Goal: Task Accomplishment & Management: Complete application form

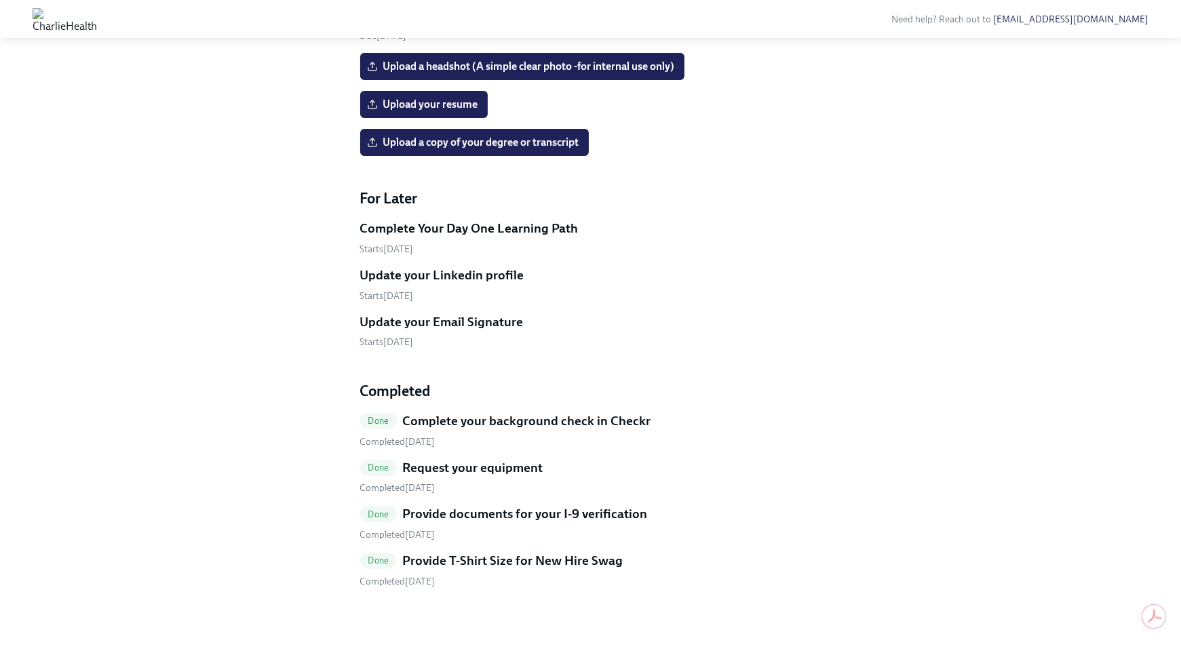
scroll to position [1003, 0]
click at [563, 521] on h5 "Provide documents for your I-9 verification" at bounding box center [524, 514] width 245 height 18
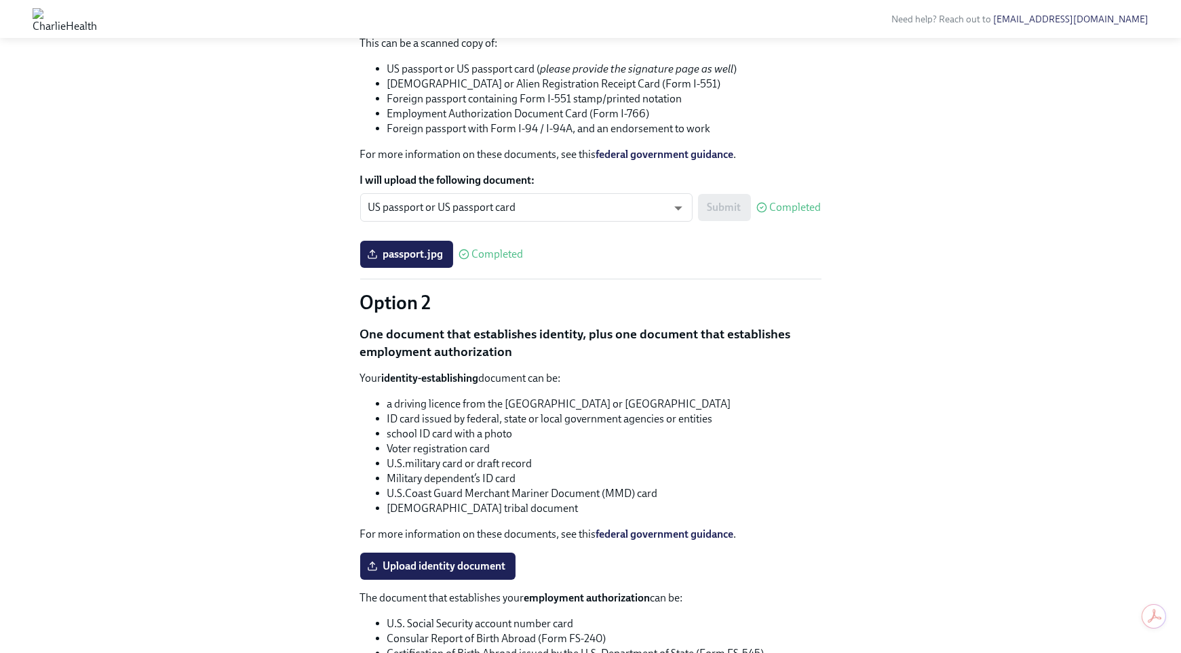
scroll to position [178, 0]
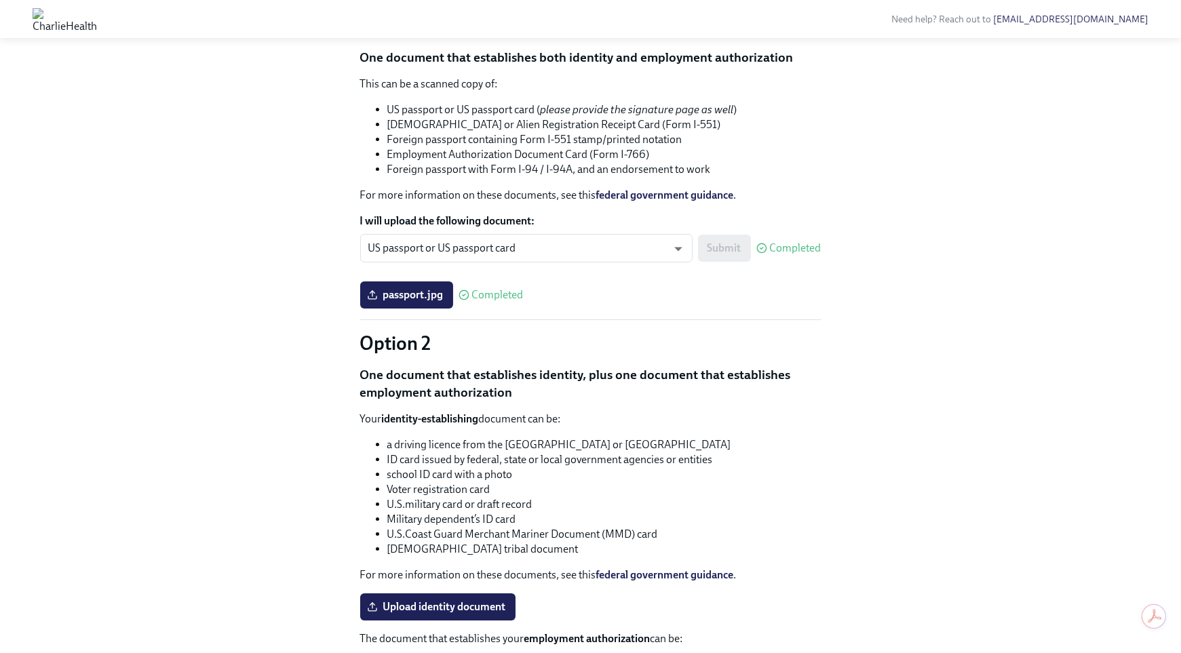
click at [409, 288] on span "passport.jpg" at bounding box center [407, 295] width 74 height 14
click at [0, 0] on input "passport.jpg" at bounding box center [0, 0] width 0 height 0
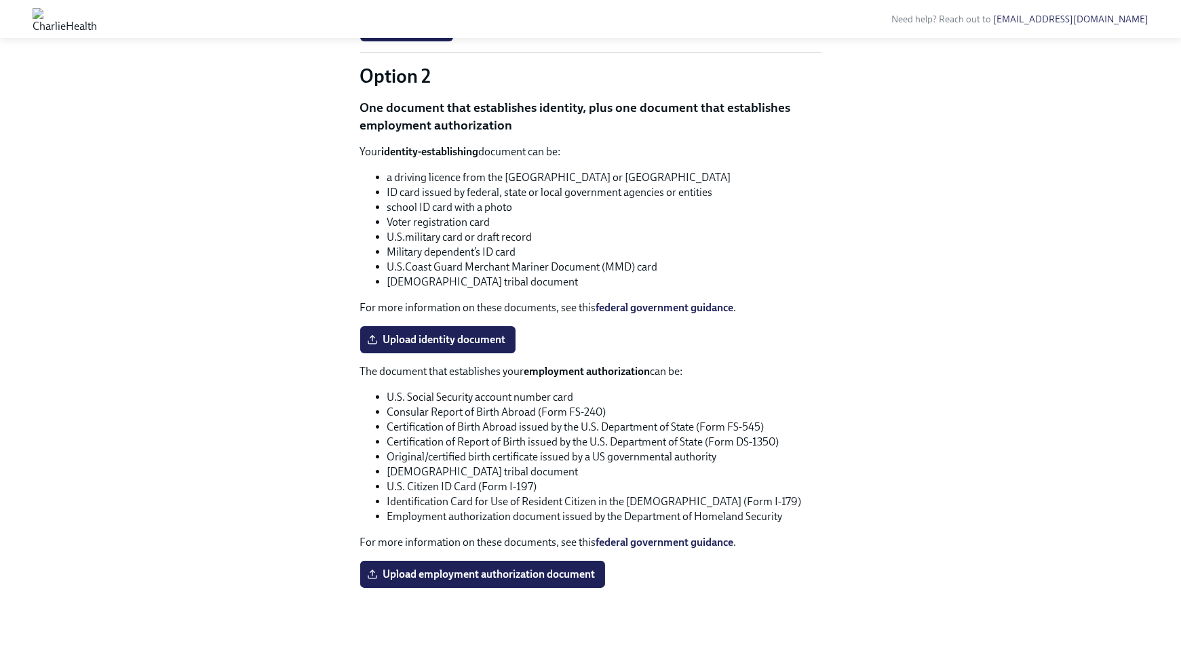
scroll to position [0, 0]
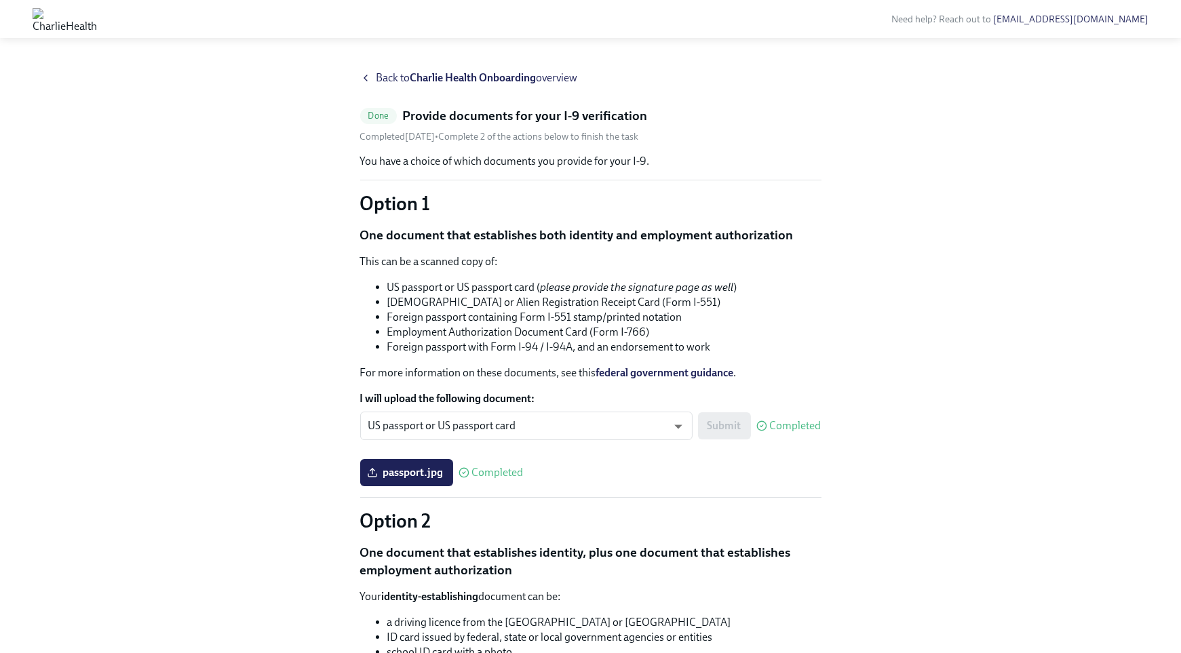
click at [407, 77] on span "Back to Charlie Health Onboarding overview" at bounding box center [476, 78] width 201 height 15
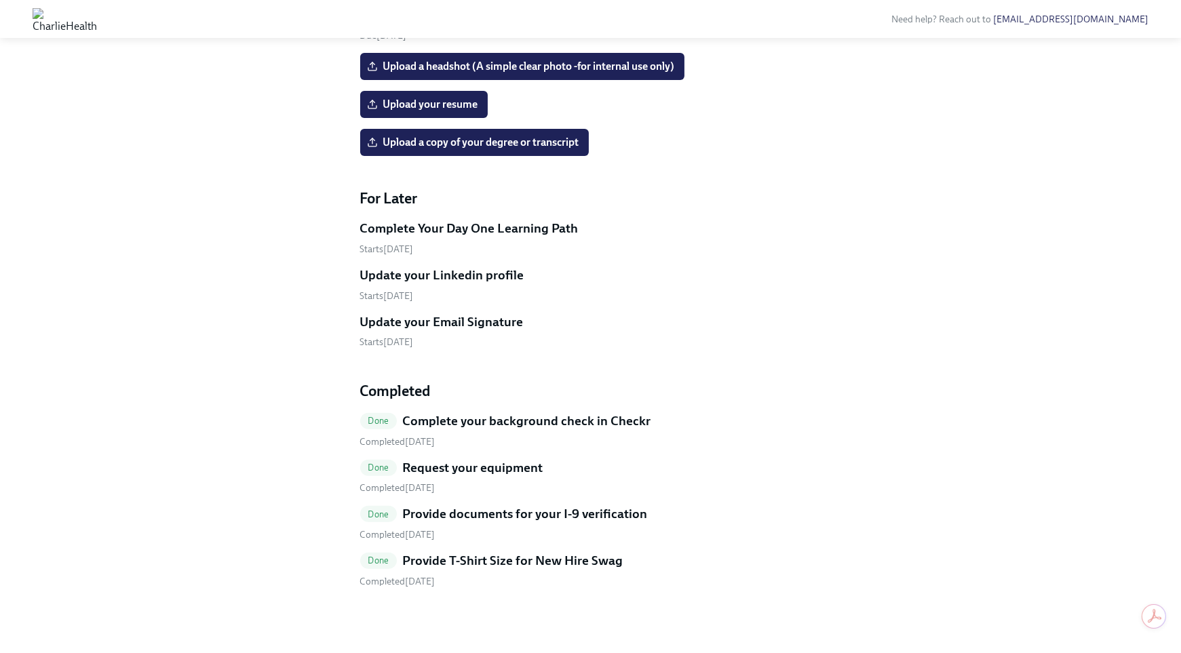
scroll to position [1000, 0]
click at [726, 338] on link "Update your Email Signature Starts [DATE]" at bounding box center [590, 331] width 461 height 36
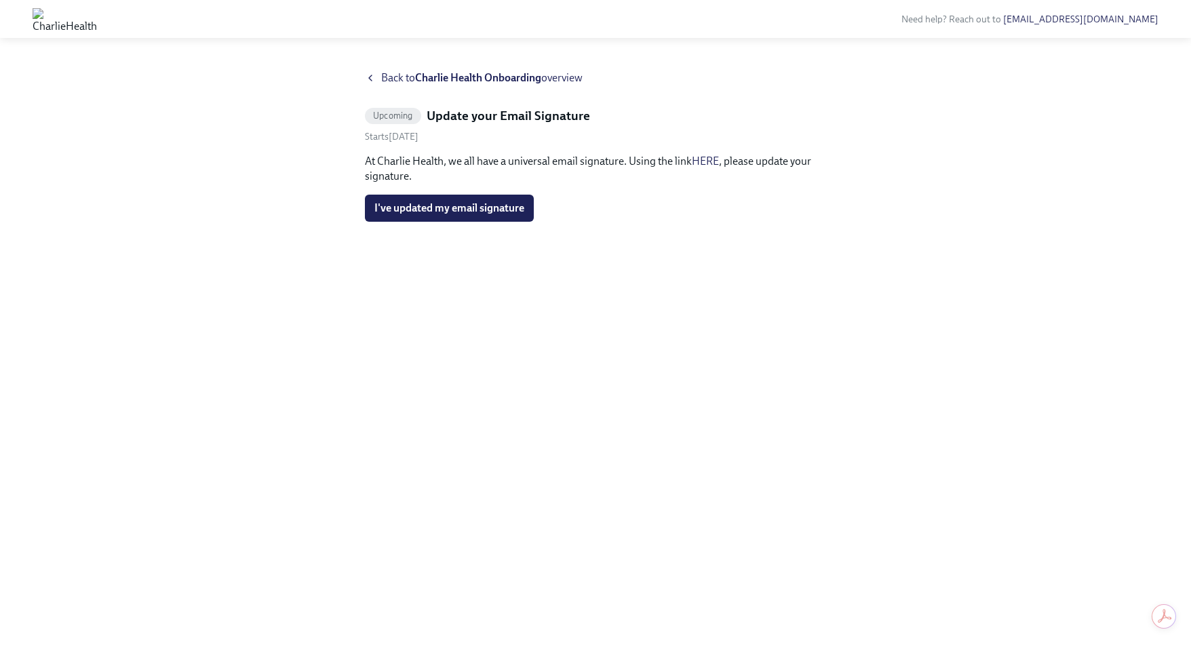
click at [389, 74] on span "Back to Charlie Health Onboarding overview" at bounding box center [481, 78] width 201 height 15
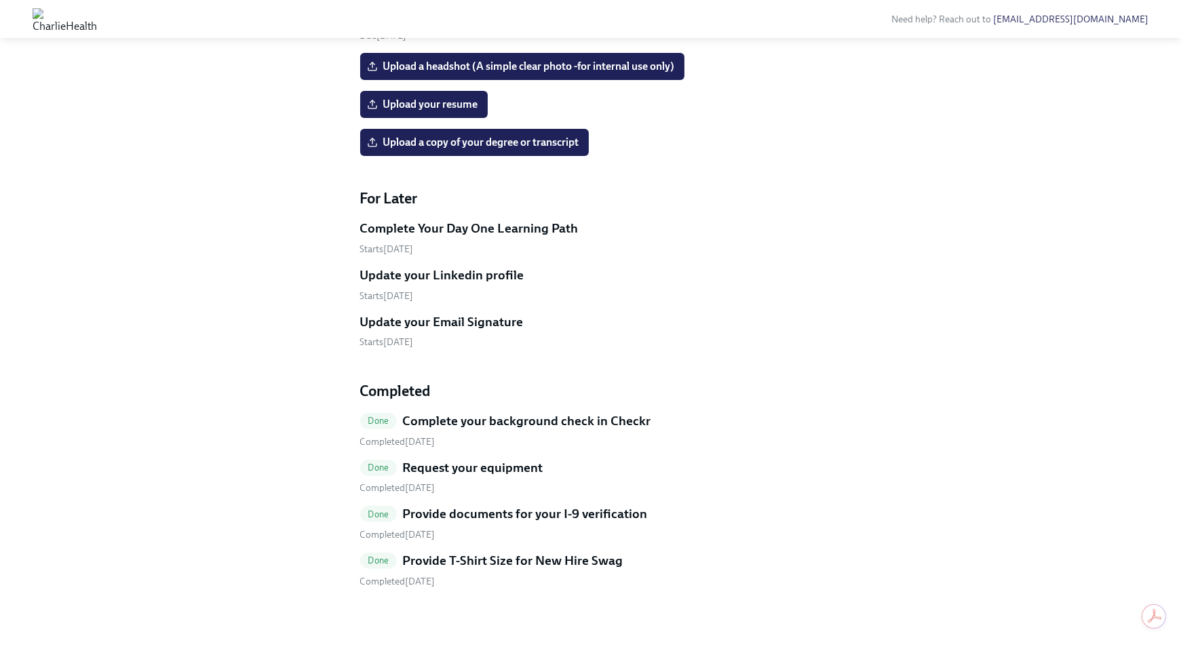
scroll to position [984, 0]
click at [512, 149] on span "Upload a copy of your degree or transcript" at bounding box center [475, 143] width 210 height 14
click at [0, 0] on input "Upload a copy of your degree or transcript" at bounding box center [0, 0] width 0 height 0
click at [581, 24] on h5 "Provide essential professional documentation" at bounding box center [534, 16] width 261 height 18
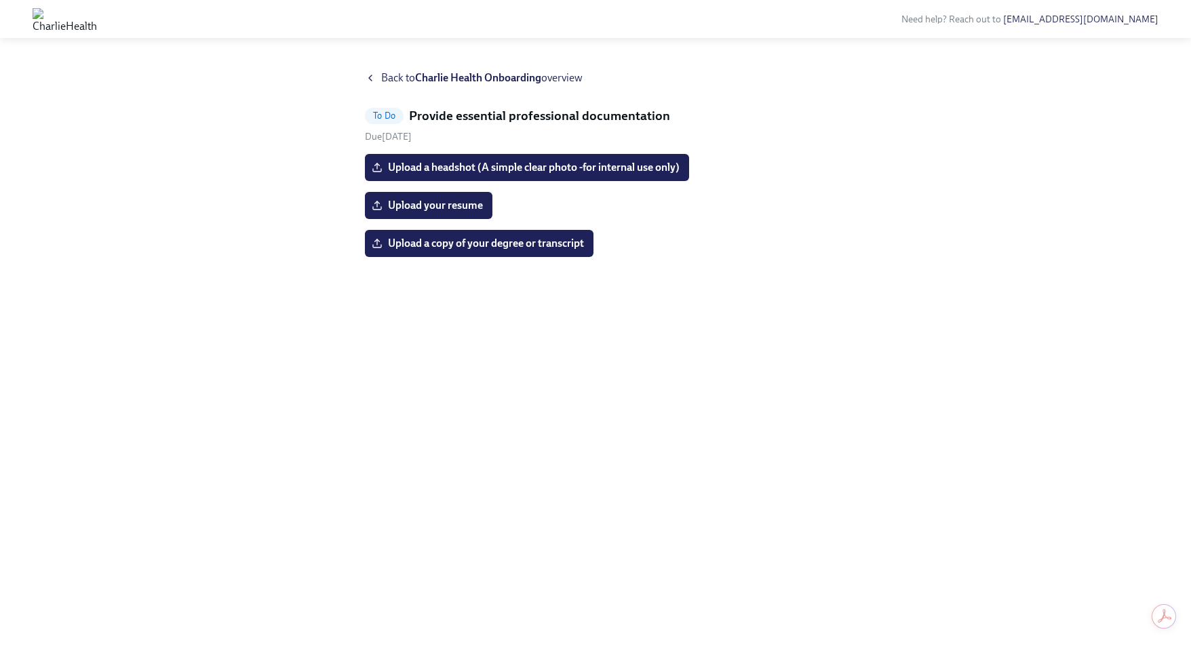
click at [369, 72] on div "Back to Charlie Health Onboarding overview" at bounding box center [595, 78] width 461 height 15
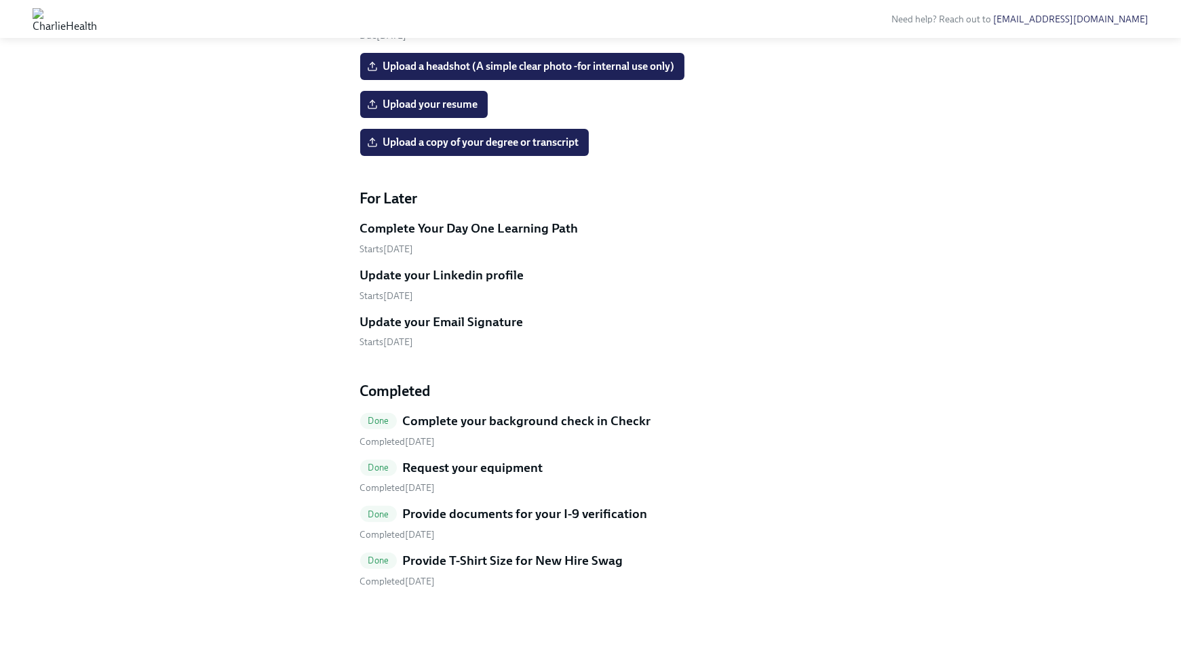
scroll to position [1003, 0]
click at [532, 425] on h5 "Complete your background check in Checkr" at bounding box center [526, 421] width 248 height 18
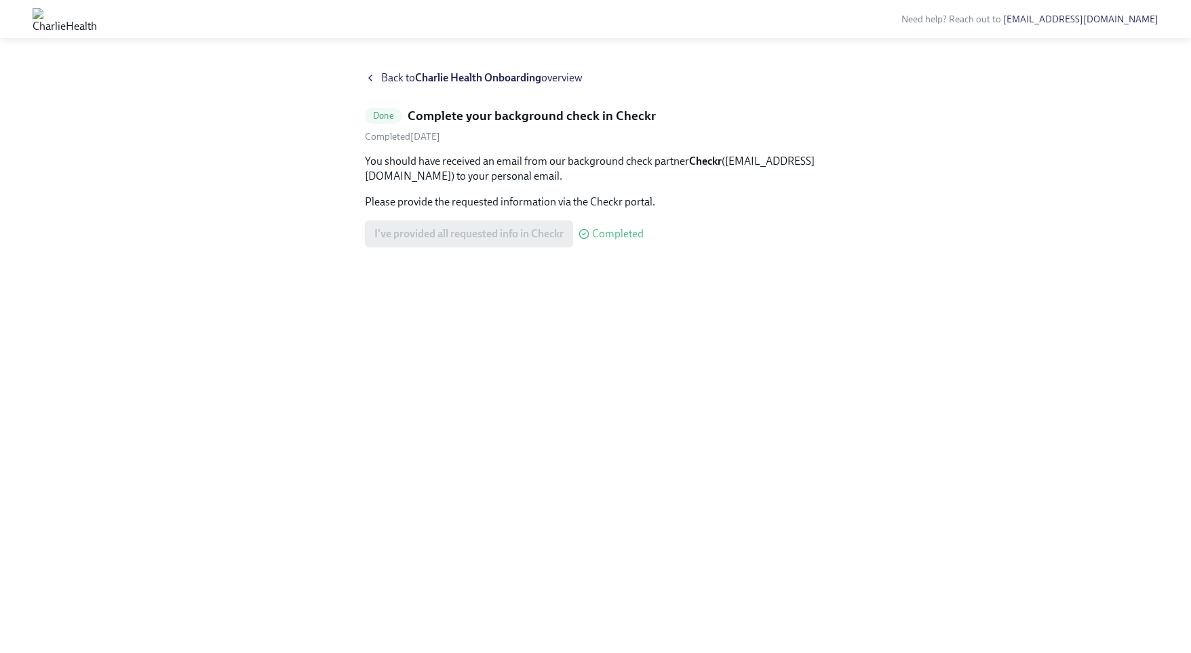
click at [532, 425] on div "Back to Charlie Health Onboarding overview Done Complete your background check …" at bounding box center [595, 346] width 461 height 550
click at [372, 82] on icon at bounding box center [370, 78] width 11 height 11
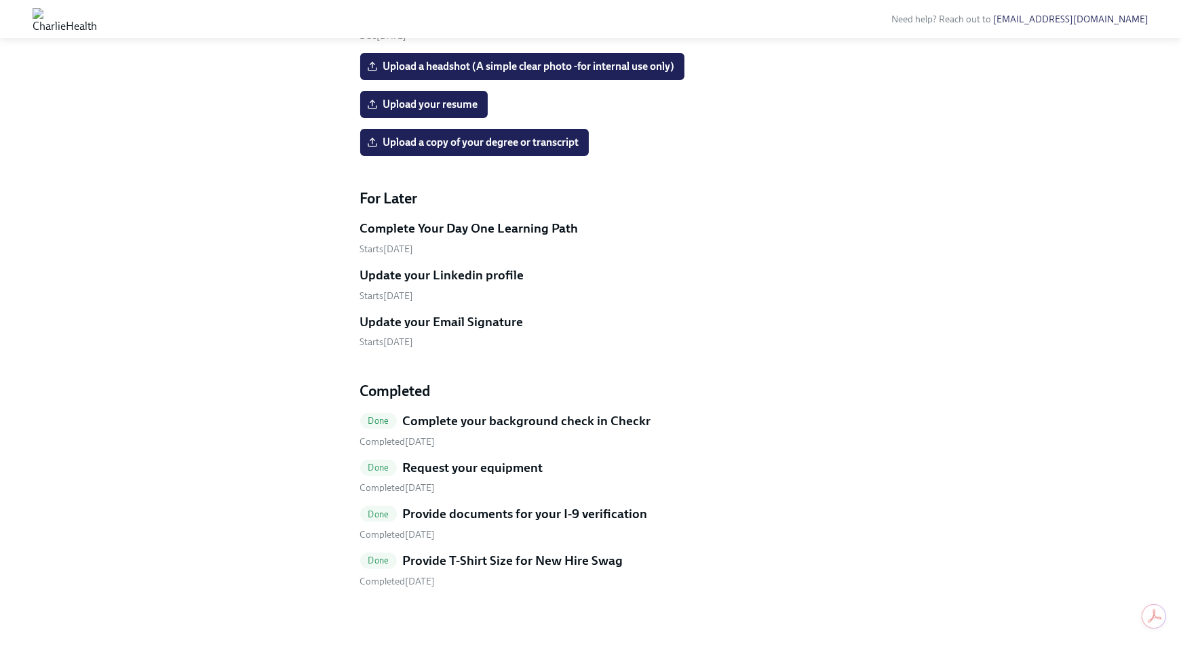
scroll to position [1003, 0]
click at [490, 517] on h5 "Provide documents for your I-9 verification" at bounding box center [524, 514] width 245 height 18
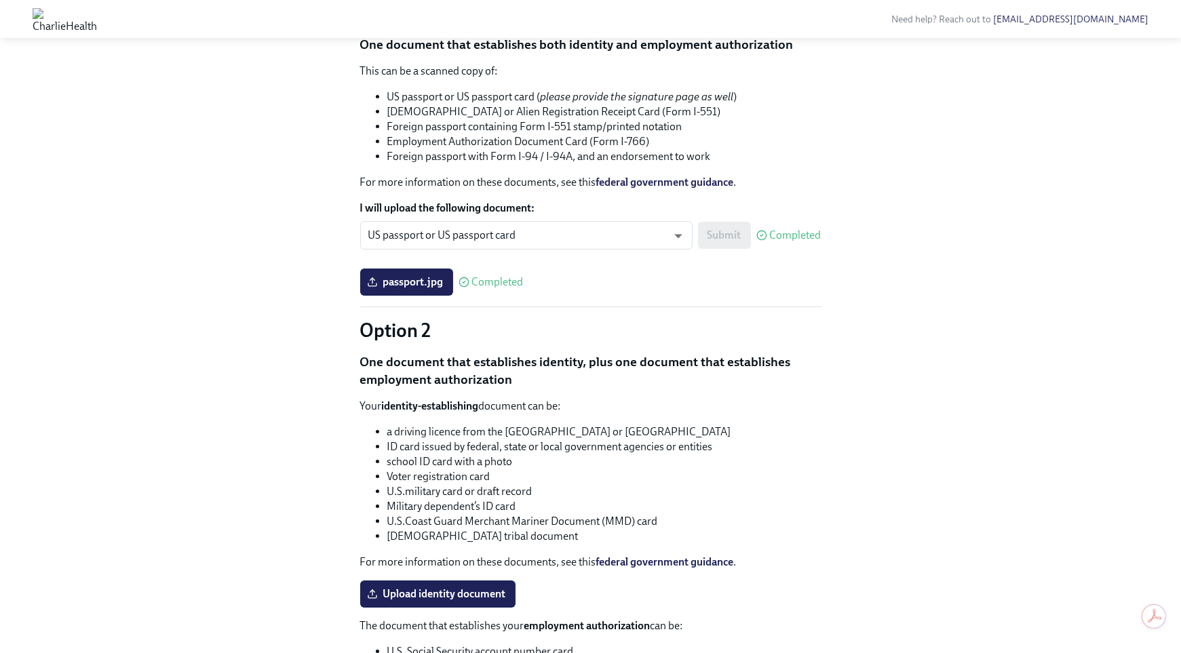
scroll to position [190, 0]
click at [380, 281] on span "passport.jpg" at bounding box center [407, 283] width 74 height 14
click at [0, 0] on input "passport.jpg" at bounding box center [0, 0] width 0 height 0
click at [486, 281] on span "Completed" at bounding box center [498, 282] width 52 height 11
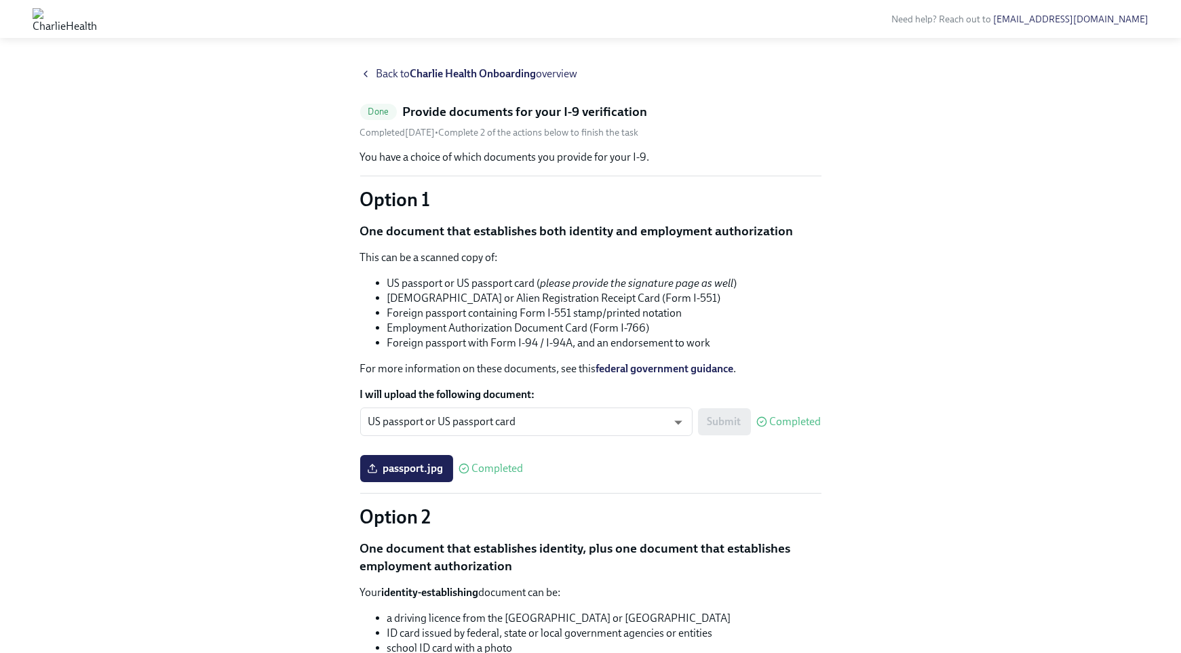
scroll to position [0, 0]
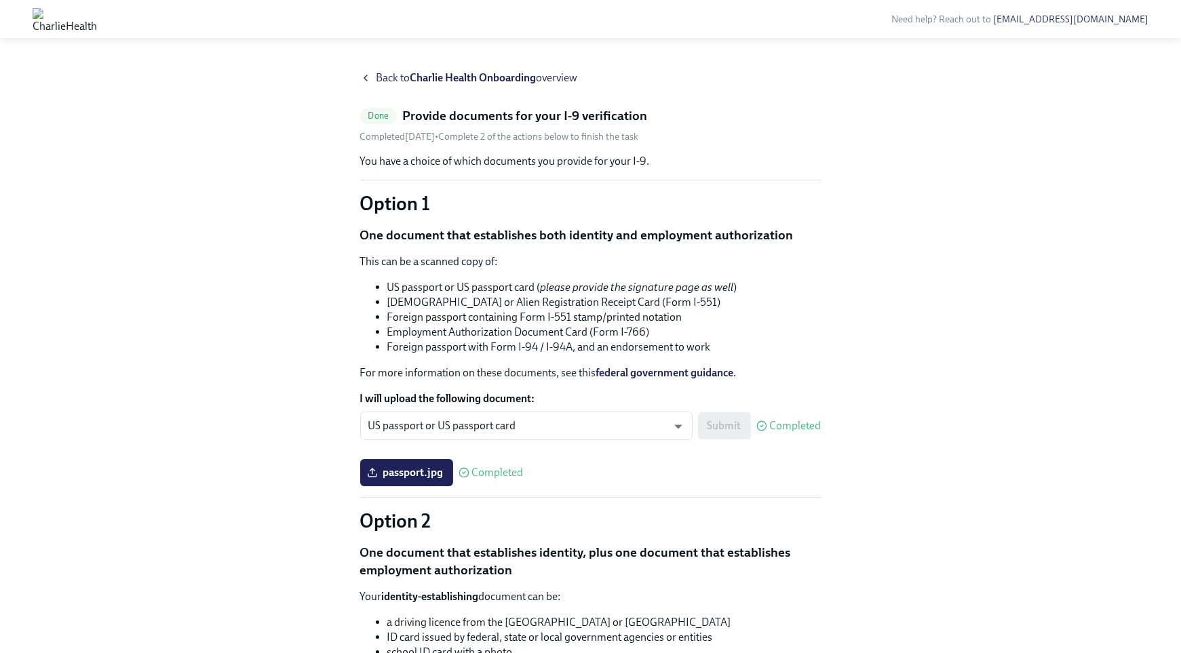
click at [367, 77] on icon at bounding box center [365, 78] width 11 height 11
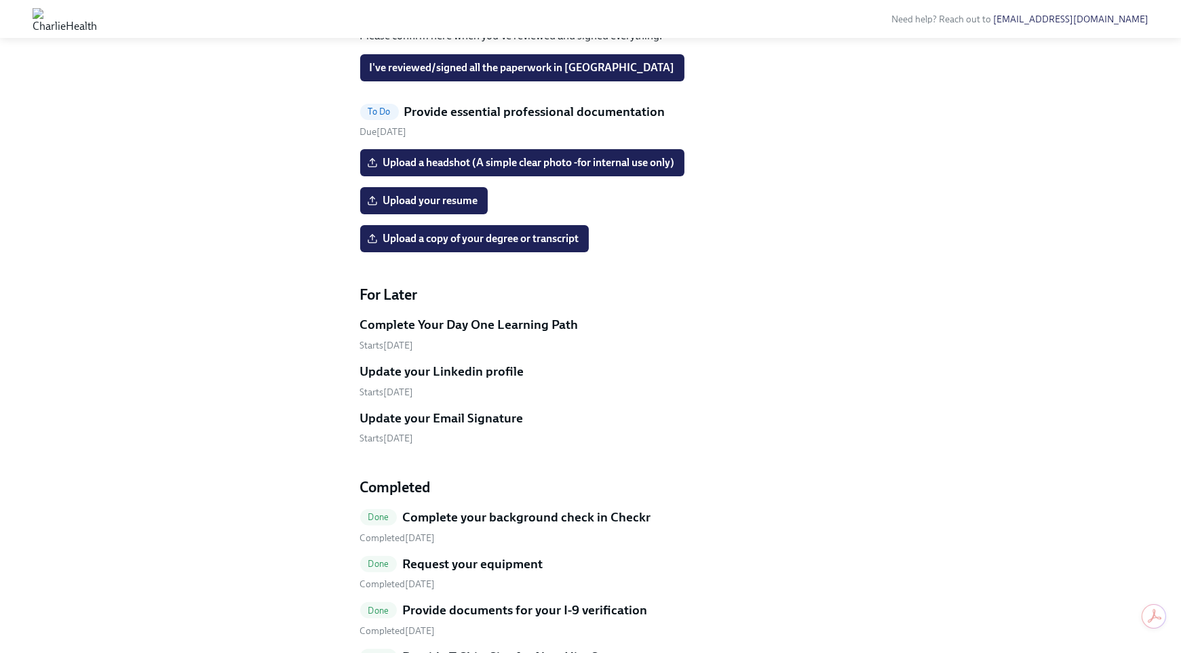
scroll to position [701, 0]
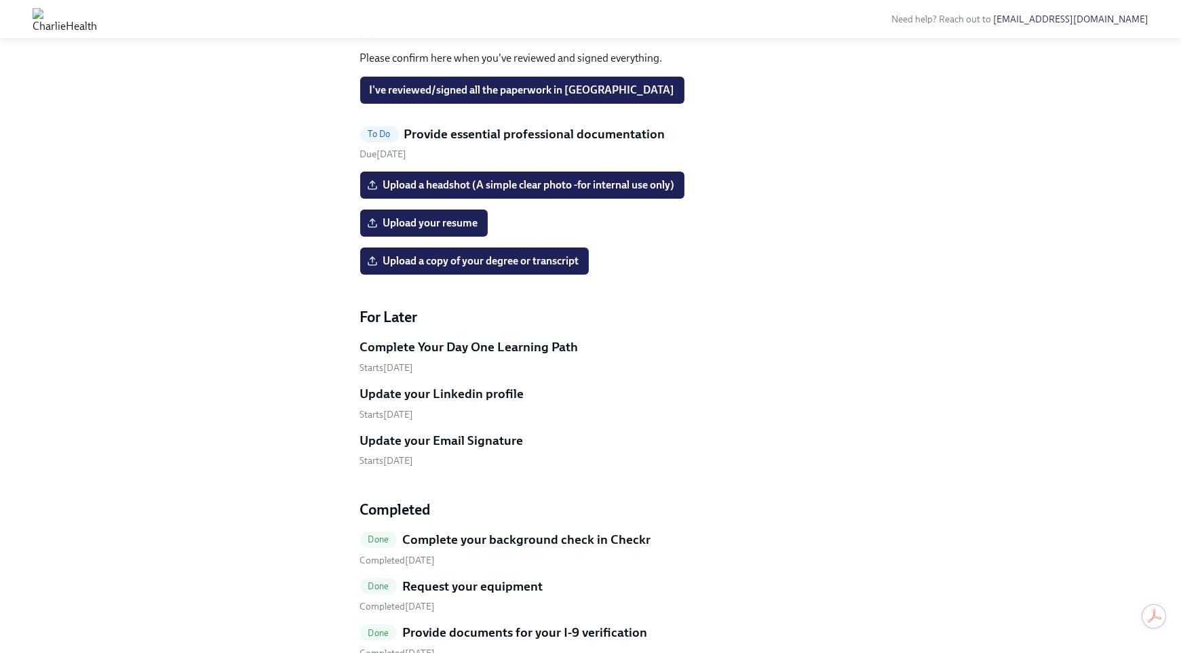
scroll to position [648, 0]
